Goal: Book appointment/travel/reservation

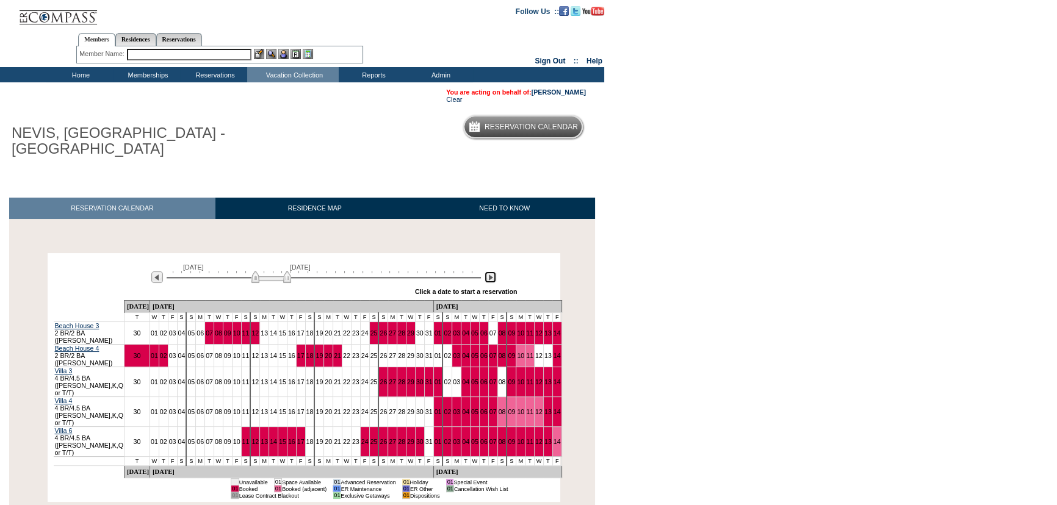
click at [489, 277] on img at bounding box center [491, 278] width 12 height 12
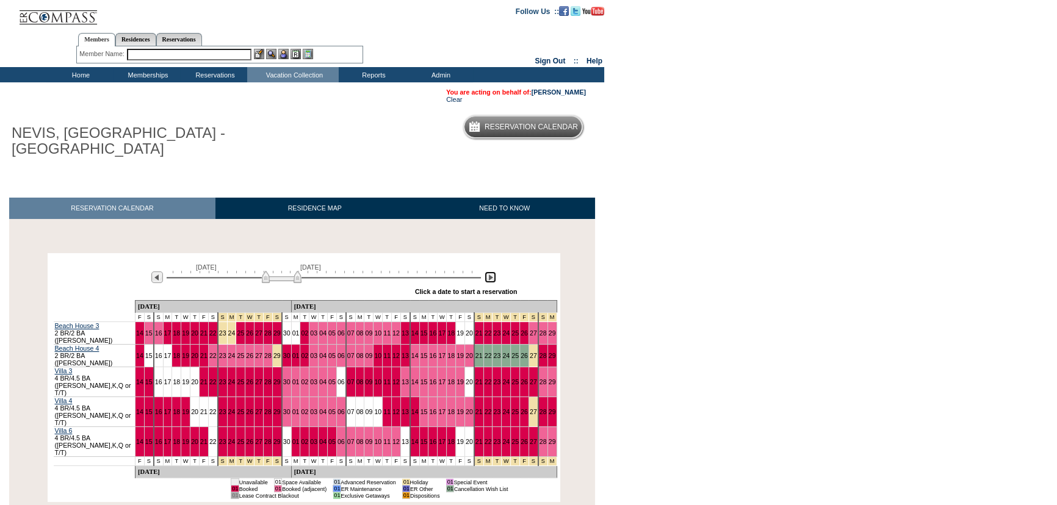
click at [489, 277] on img at bounding box center [491, 278] width 12 height 12
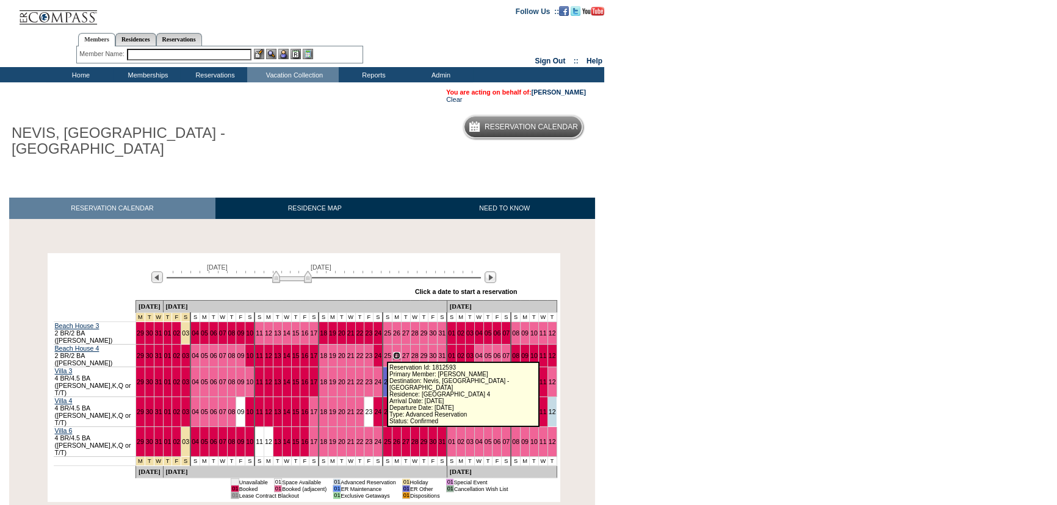
click at [393, 352] on link "26" at bounding box center [396, 355] width 7 height 7
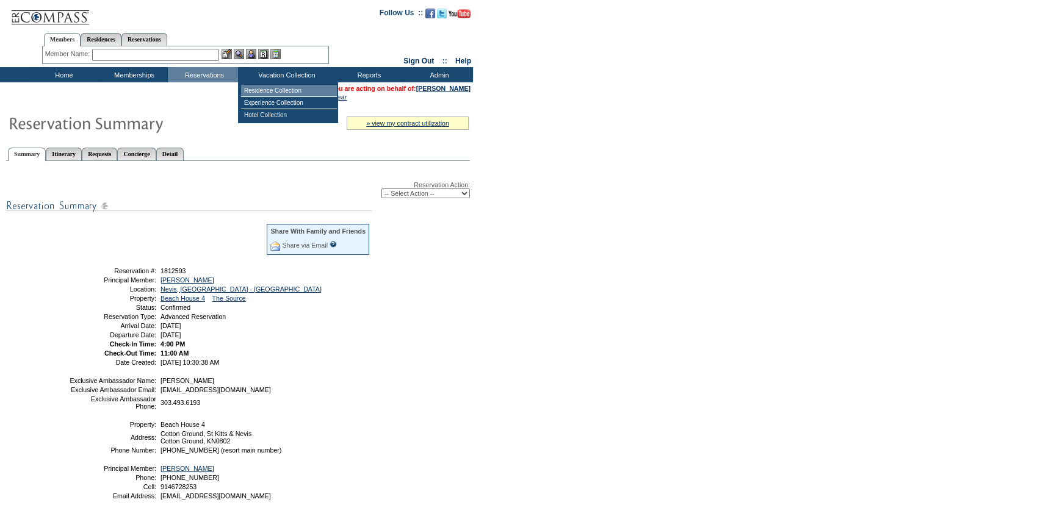
click at [281, 85] on td "Residence Collection" at bounding box center [289, 91] width 96 height 12
